Goal: Transaction & Acquisition: Purchase product/service

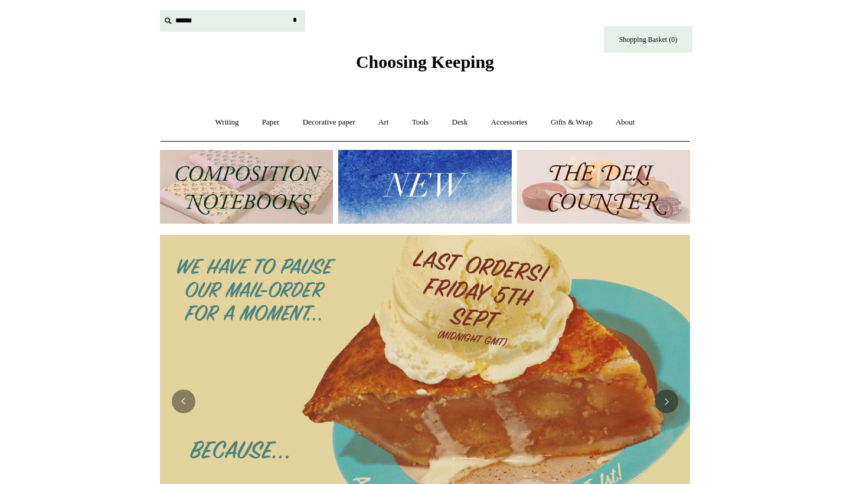
click at [196, 19] on input "text" at bounding box center [232, 21] width 145 height 22
type input "*****"
click at [295, 20] on input "*" at bounding box center [295, 20] width 12 height 21
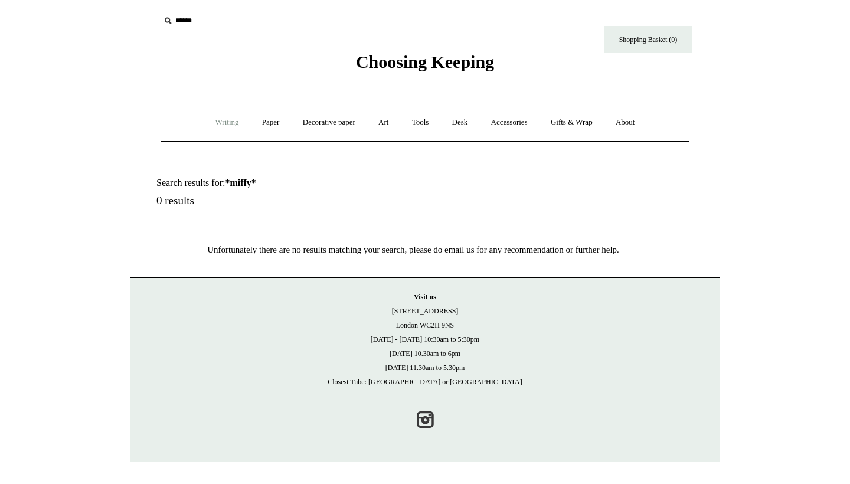
click at [229, 120] on link "Writing +" at bounding box center [227, 122] width 45 height 31
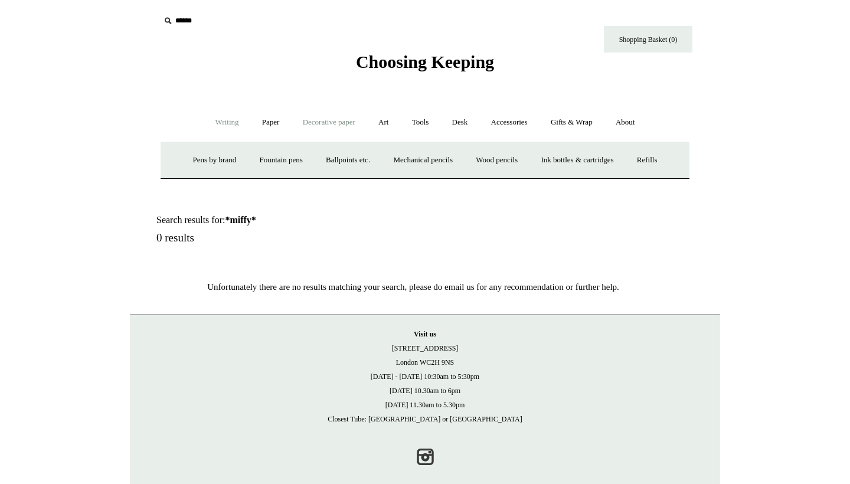
click at [294, 123] on link "Decorative paper +" at bounding box center [329, 122] width 74 height 31
click at [265, 120] on link "Paper +" at bounding box center [271, 122] width 39 height 31
click at [312, 158] on link "📆 Dated Diaries 📆" at bounding box center [332, 160] width 86 height 31
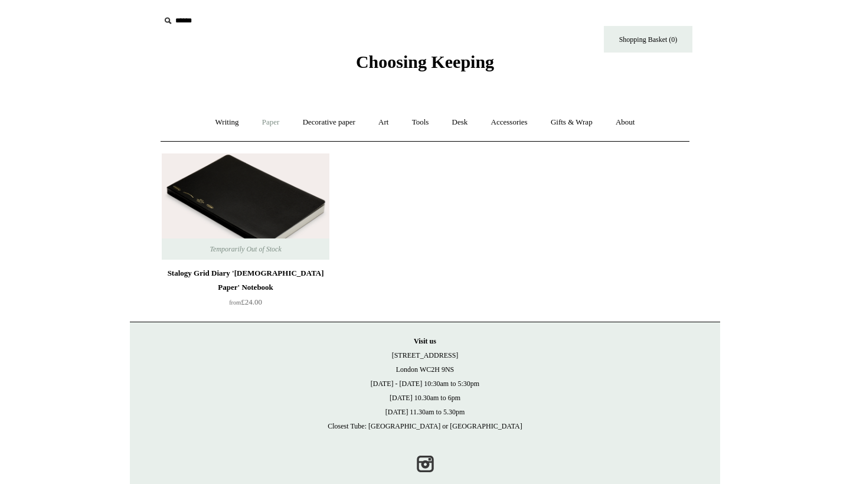
click at [270, 117] on link "Paper +" at bounding box center [271, 122] width 39 height 31
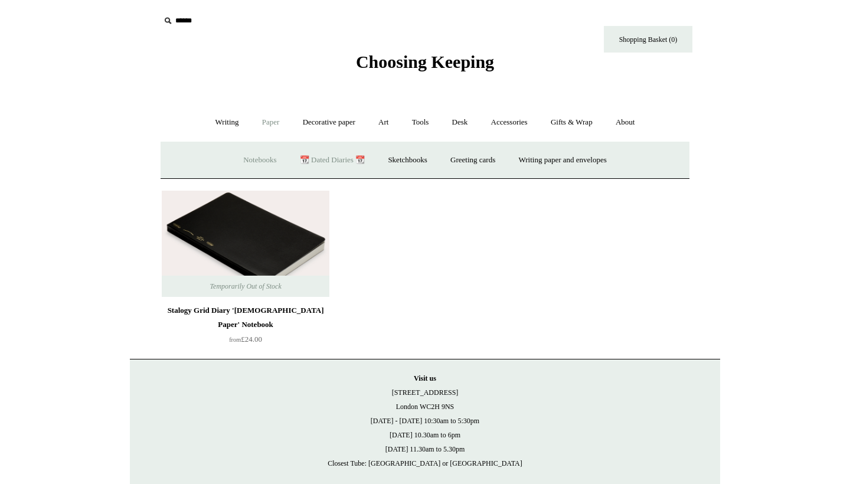
click at [260, 158] on link "Notebooks +" at bounding box center [260, 160] width 54 height 31
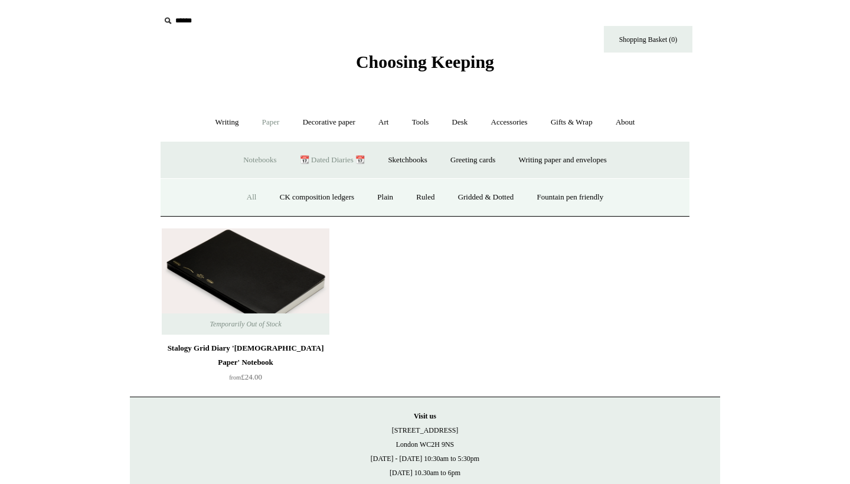
click at [243, 192] on link "All" at bounding box center [251, 197] width 31 height 31
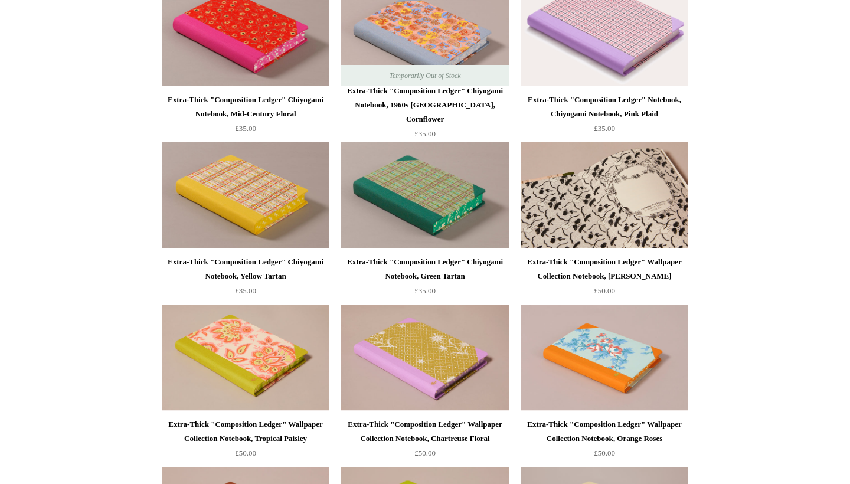
scroll to position [870, 0]
